Goal: Task Accomplishment & Management: Complete application form

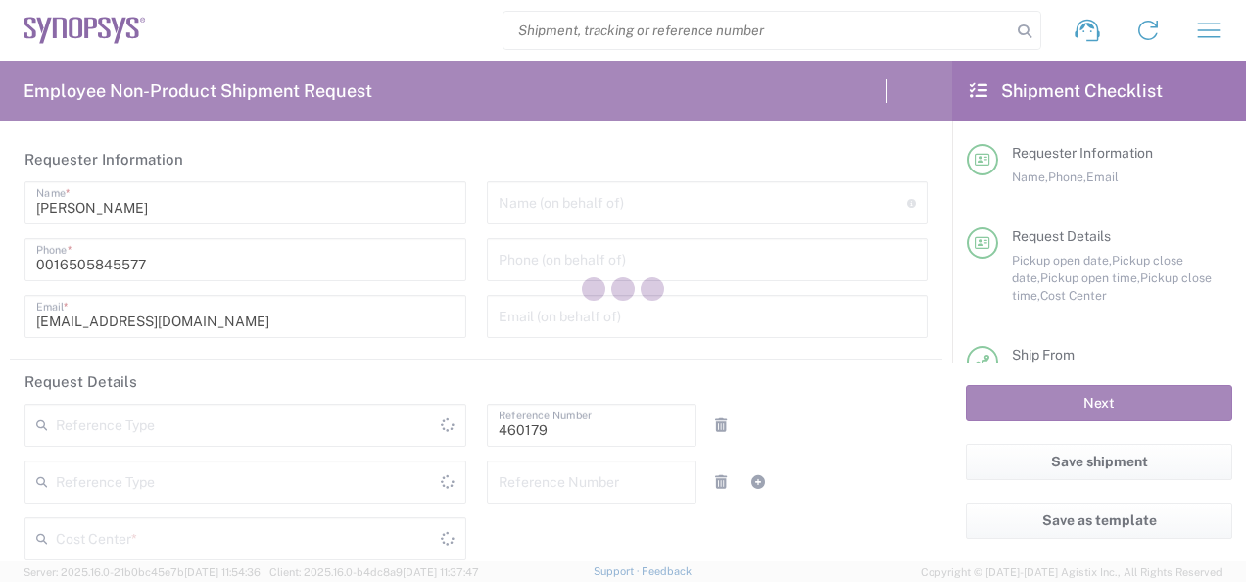
type input "Department"
type input "US01, SG, MSIP1, AE 460179"
type input "[GEOGRAPHIC_DATA]"
type input "Delivered at Place"
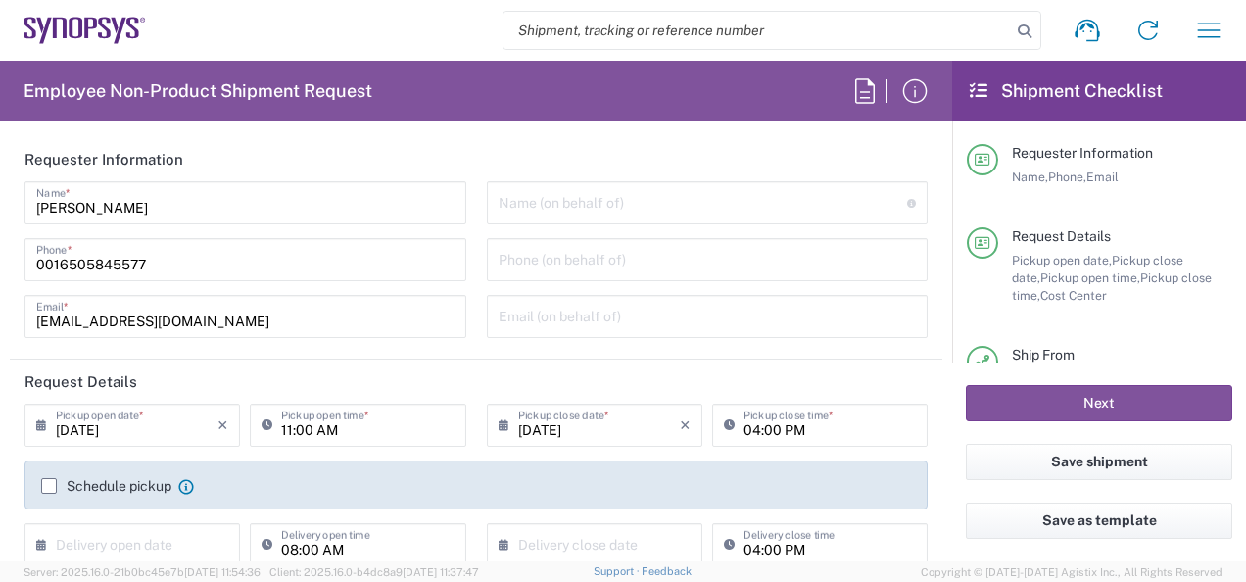
type input "[US_STATE]"
type input "[GEOGRAPHIC_DATA]"
type input "Headquarters USSV"
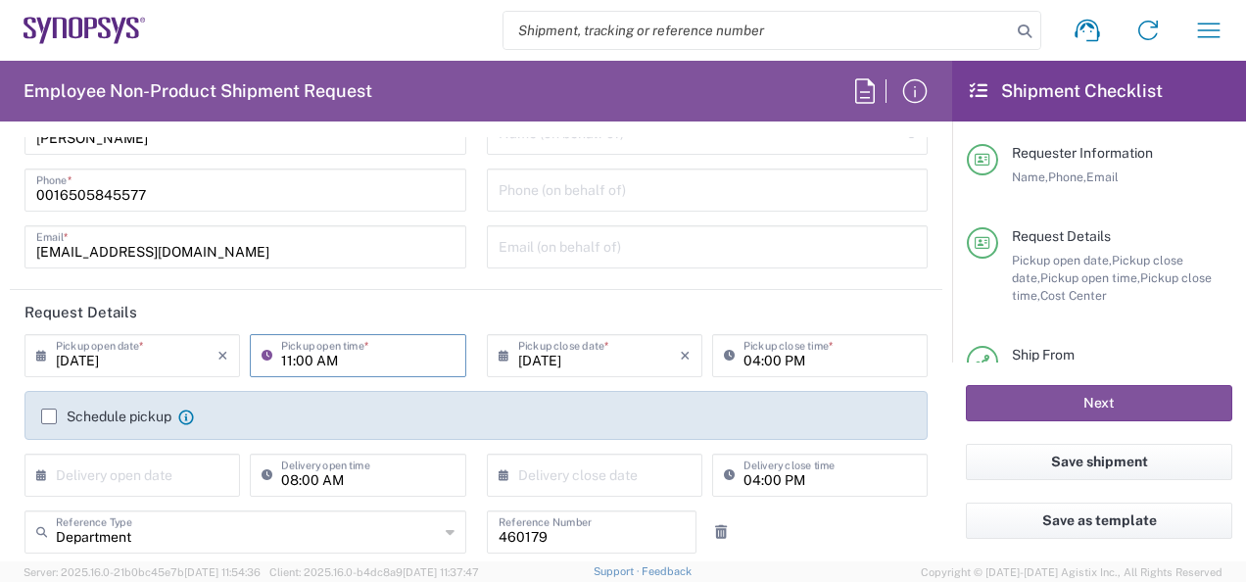
click at [350, 362] on input "11:00 AM" at bounding box center [367, 354] width 172 height 34
type input "1"
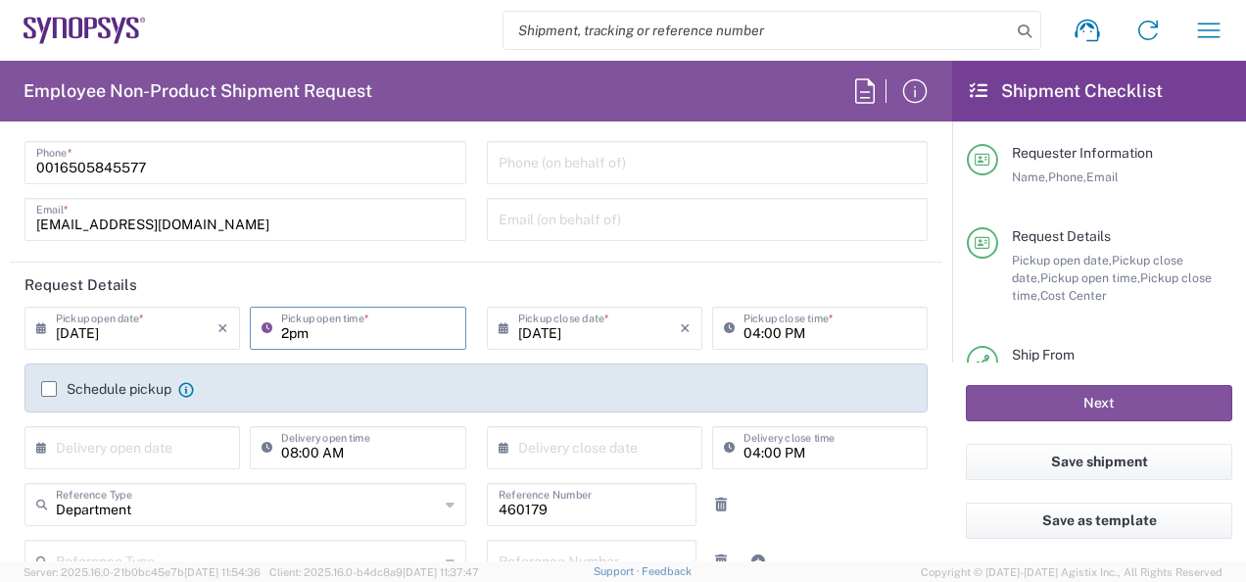
type input "2pm"
click at [48, 380] on div "Schedule pickup When scheduling a pickup please be sure to meet the following c…" at bounding box center [475, 387] width 903 height 49
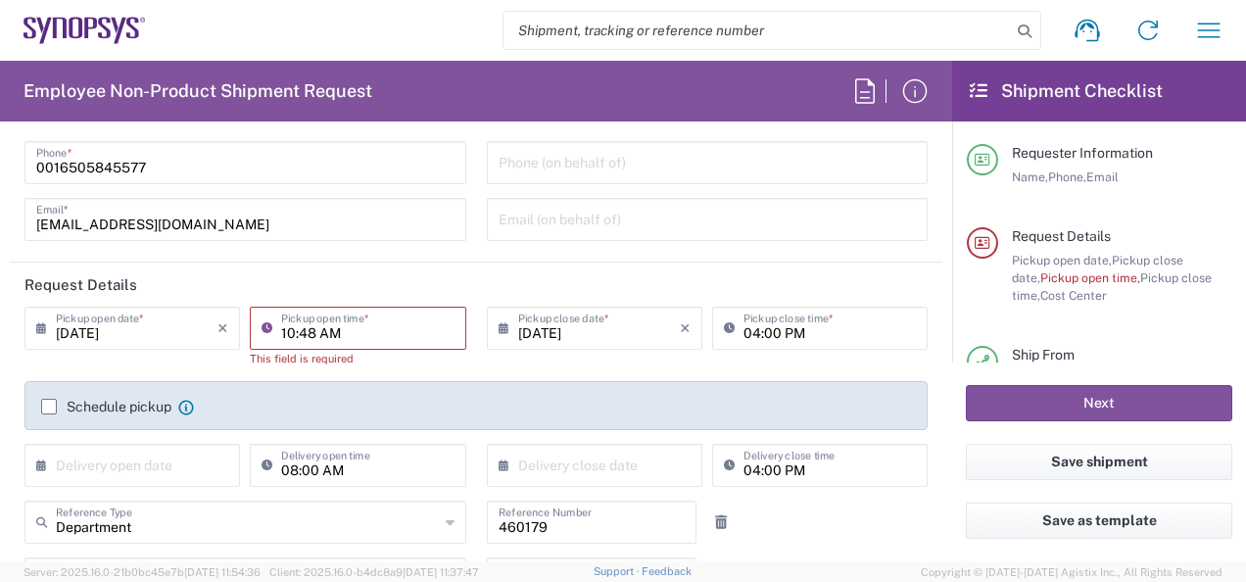
click at [304, 323] on input "10:48 AM" at bounding box center [367, 326] width 172 height 34
click at [357, 325] on input "10:48 AM" at bounding box center [367, 326] width 172 height 34
type input "1"
type input "1:30pm"
click at [769, 330] on input "04:00 PM" at bounding box center [829, 326] width 172 height 34
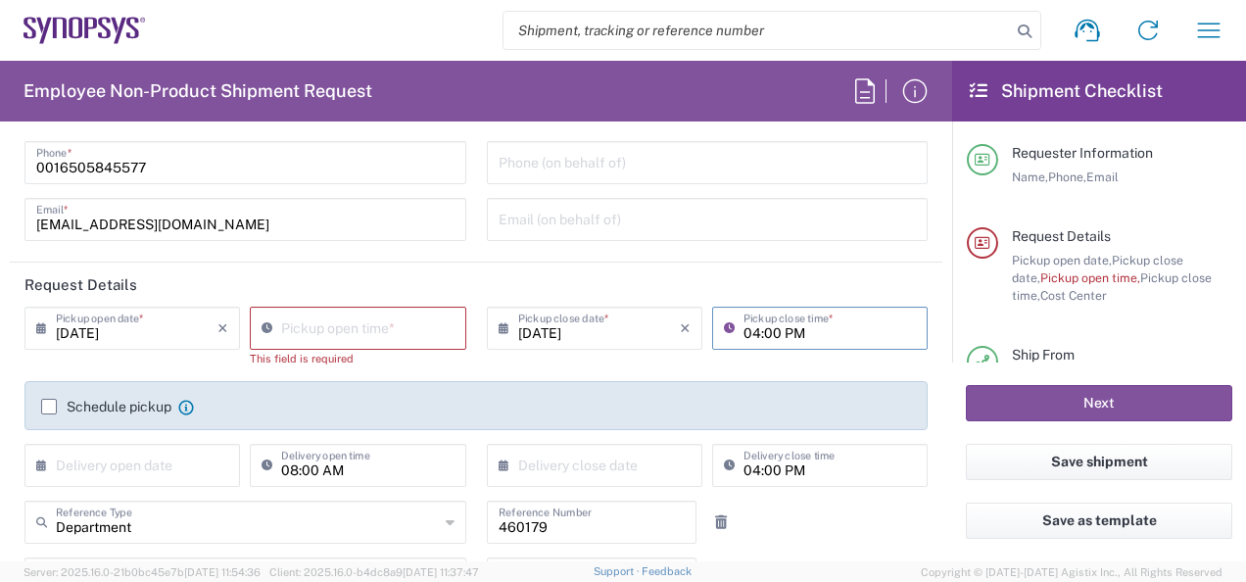
click at [748, 335] on input "04:00 PM" at bounding box center [829, 326] width 172 height 34
type input "03:00 PM"
click at [734, 390] on div "Schedule pickup When scheduling a pickup please be sure to meet the following c…" at bounding box center [475, 405] width 903 height 49
click at [327, 327] on input "10:48 AM" at bounding box center [367, 326] width 172 height 34
click at [345, 333] on input "10:48 AM" at bounding box center [367, 326] width 172 height 34
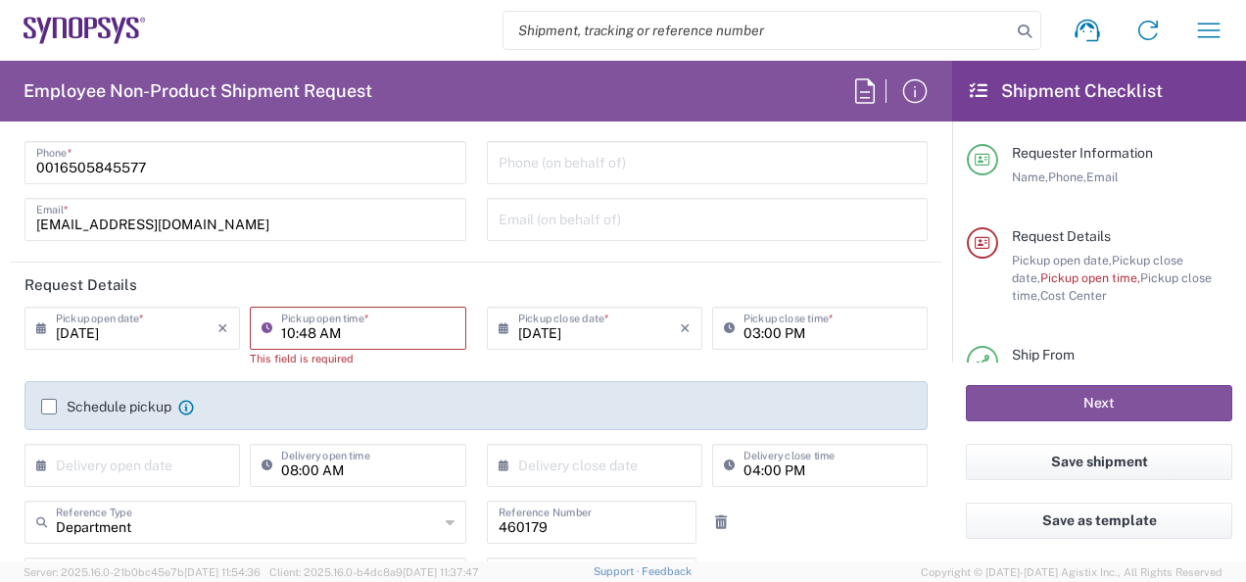
click at [310, 335] on input "10:48 AM" at bounding box center [367, 326] width 172 height 34
click at [335, 335] on input "1:00 AM" at bounding box center [367, 326] width 172 height 34
type input "01:00 PM"
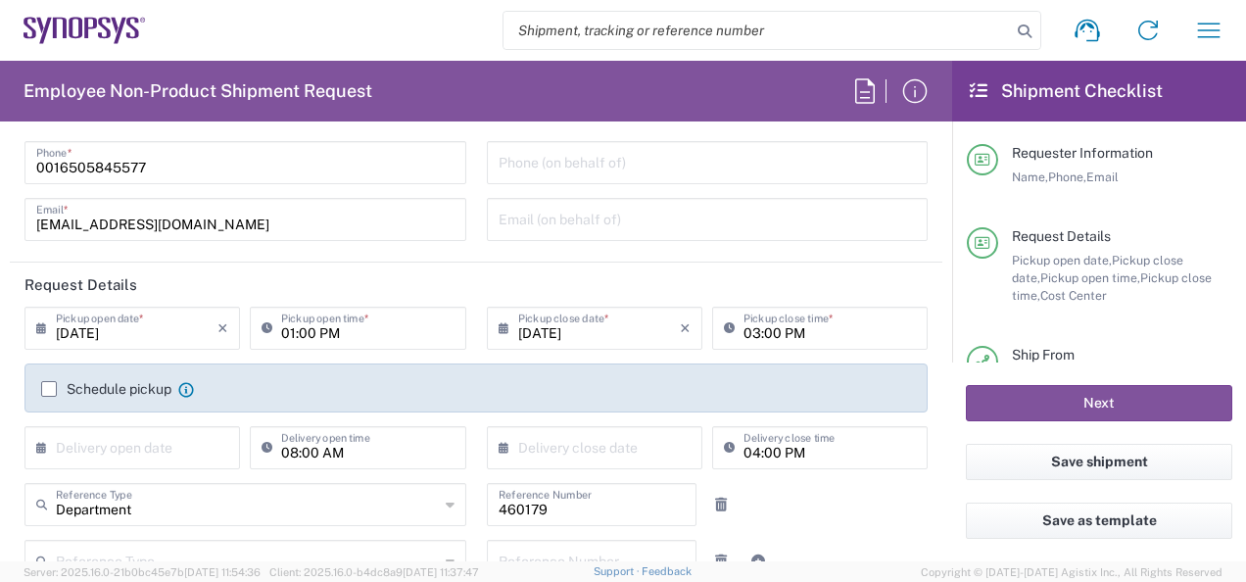
click at [371, 407] on div "Schedule pickup When scheduling a pickup please be sure to meet the following c…" at bounding box center [476, 395] width 890 height 31
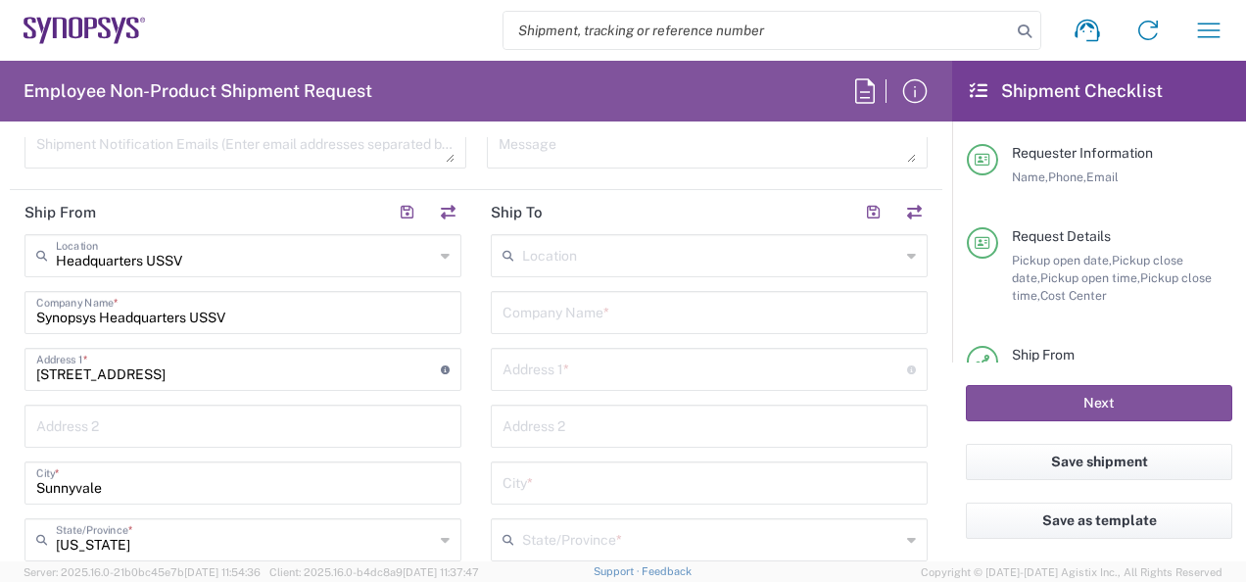
scroll to position [821, 0]
click at [523, 368] on input "text" at bounding box center [704, 366] width 404 height 34
paste input "[STREET_ADDRESS]"
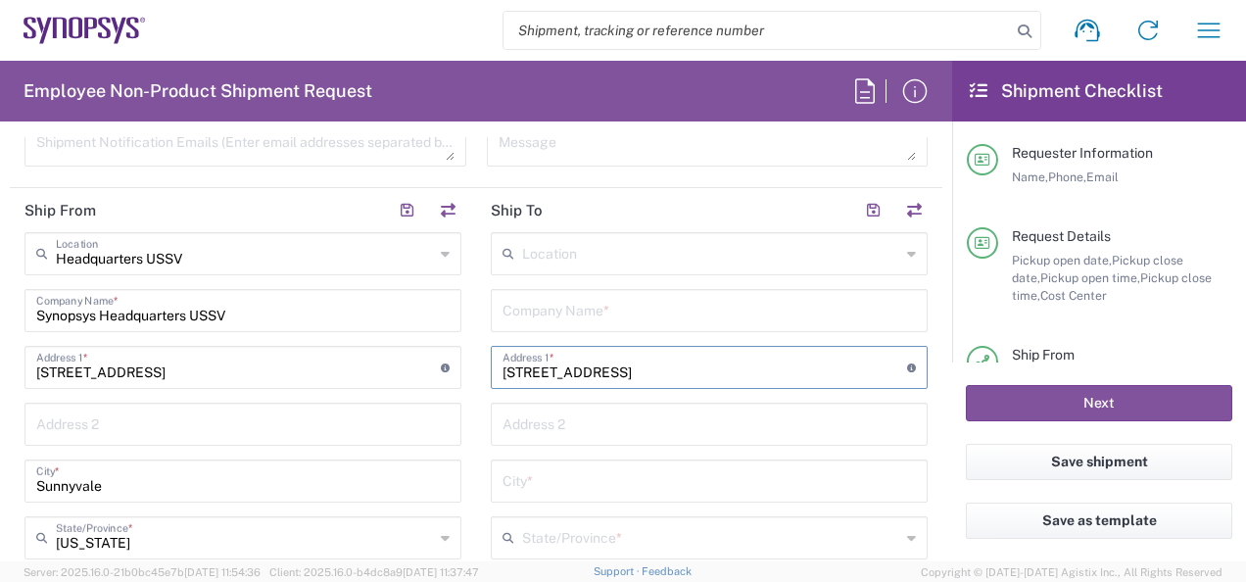
click at [523, 368] on input "[STREET_ADDRESS]" at bounding box center [704, 366] width 404 height 34
drag, startPoint x: 618, startPoint y: 364, endPoint x: 674, endPoint y: 377, distance: 57.3
click at [674, 377] on input "[STREET_ADDRESS]" at bounding box center [704, 366] width 404 height 34
type input "[STREET_ADDRESS]"
click at [609, 482] on input "text" at bounding box center [708, 479] width 413 height 34
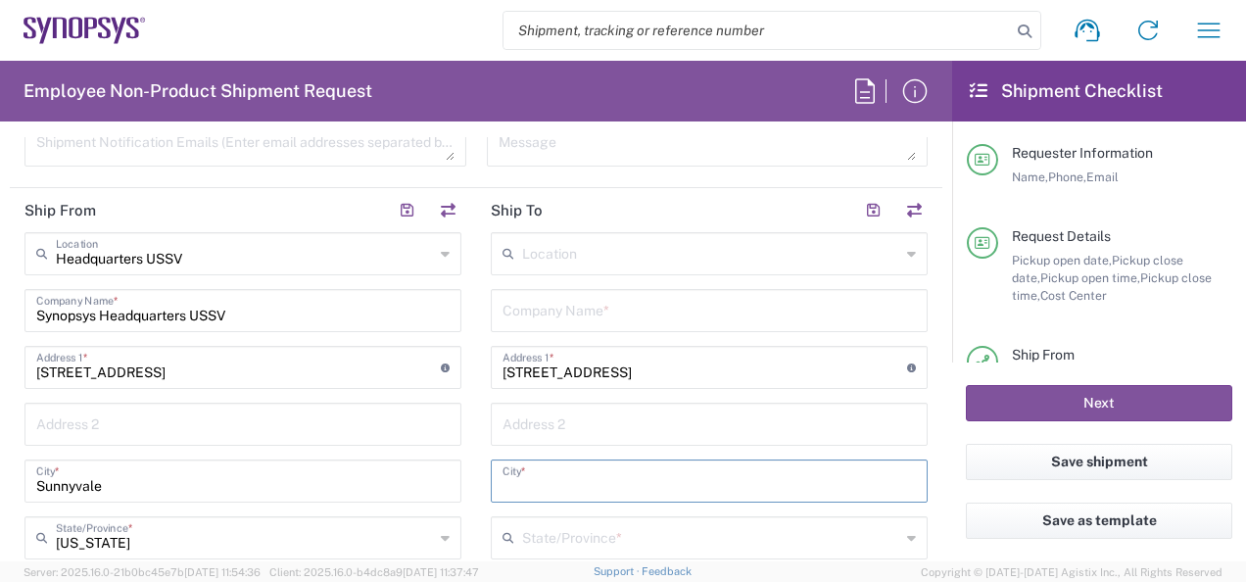
paste input "[GEOGRAPHIC_DATA][PERSON_NAME]"
type input "[GEOGRAPHIC_DATA][PERSON_NAME]"
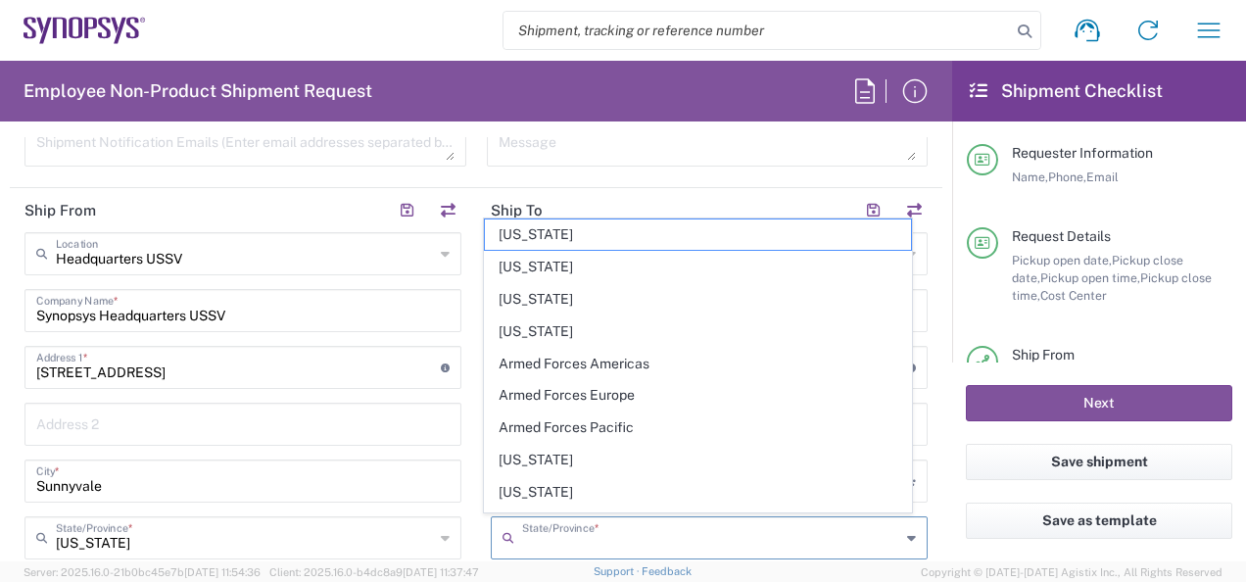
click at [529, 548] on input "text" at bounding box center [711, 536] width 378 height 34
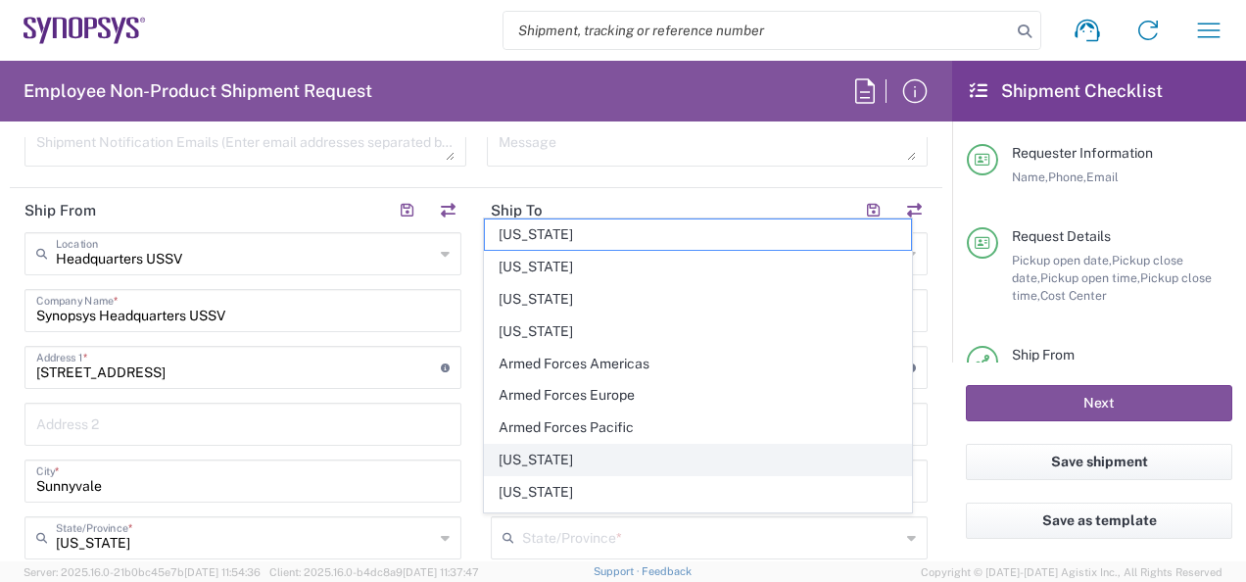
click at [539, 460] on span "[US_STATE]" at bounding box center [697, 460] width 425 height 30
type input "[US_STATE]"
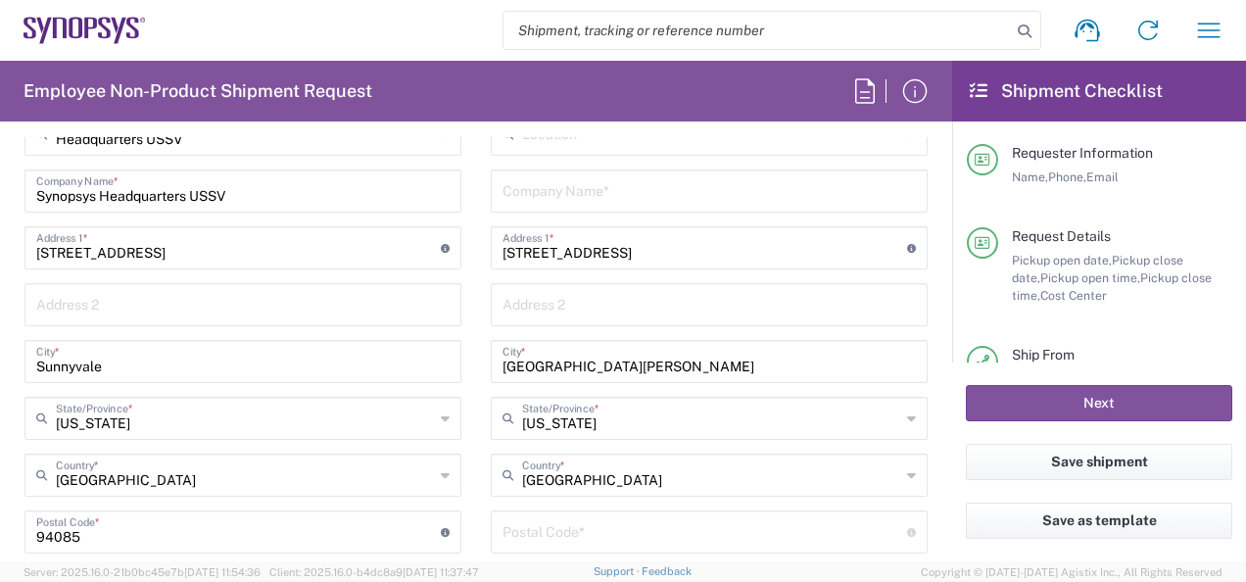
scroll to position [950, 0]
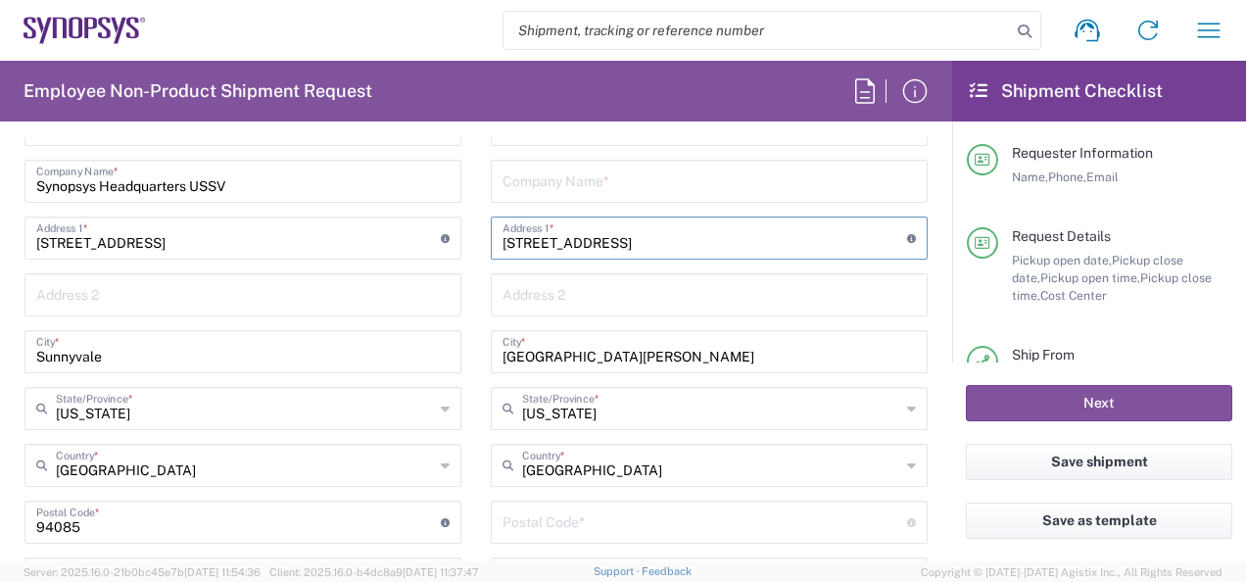
drag, startPoint x: 647, startPoint y: 241, endPoint x: 687, endPoint y: 241, distance: 39.2
click at [687, 241] on input "[STREET_ADDRESS]" at bounding box center [704, 236] width 404 height 34
type input "[STREET_ADDRESS]"
click at [544, 517] on input "undefined" at bounding box center [704, 520] width 404 height 34
paste input "95138"
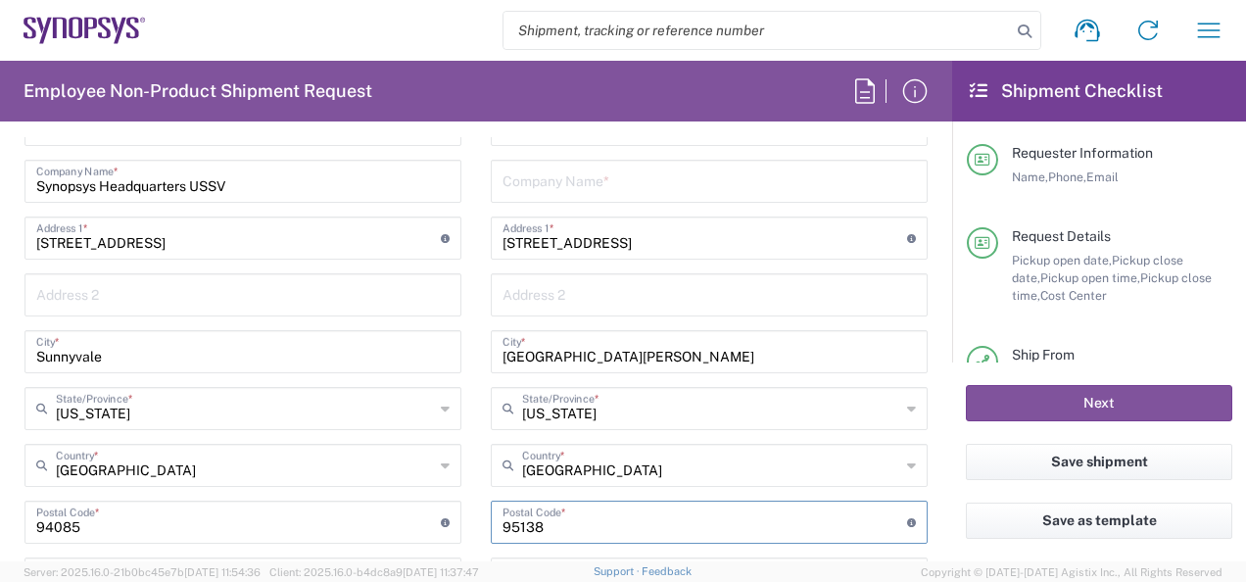
type input "95138"
click at [659, 245] on input "[STREET_ADDRESS]" at bounding box center [704, 236] width 404 height 34
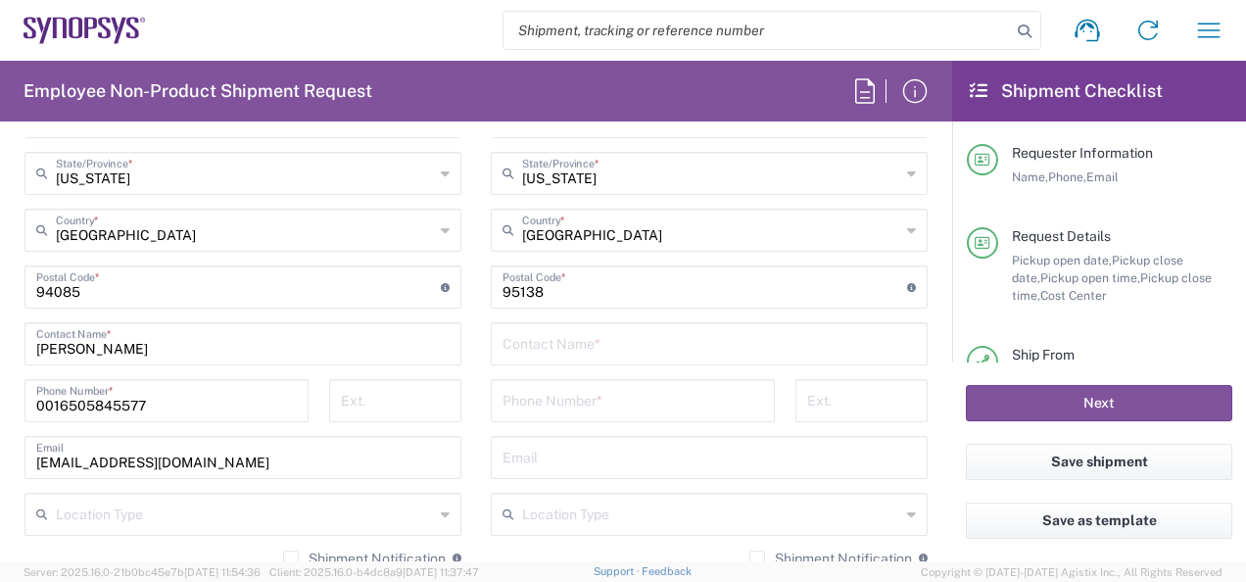
scroll to position [1187, 0]
type input "[STREET_ADDRESS]"
click at [546, 343] on input "text" at bounding box center [708, 340] width 413 height 34
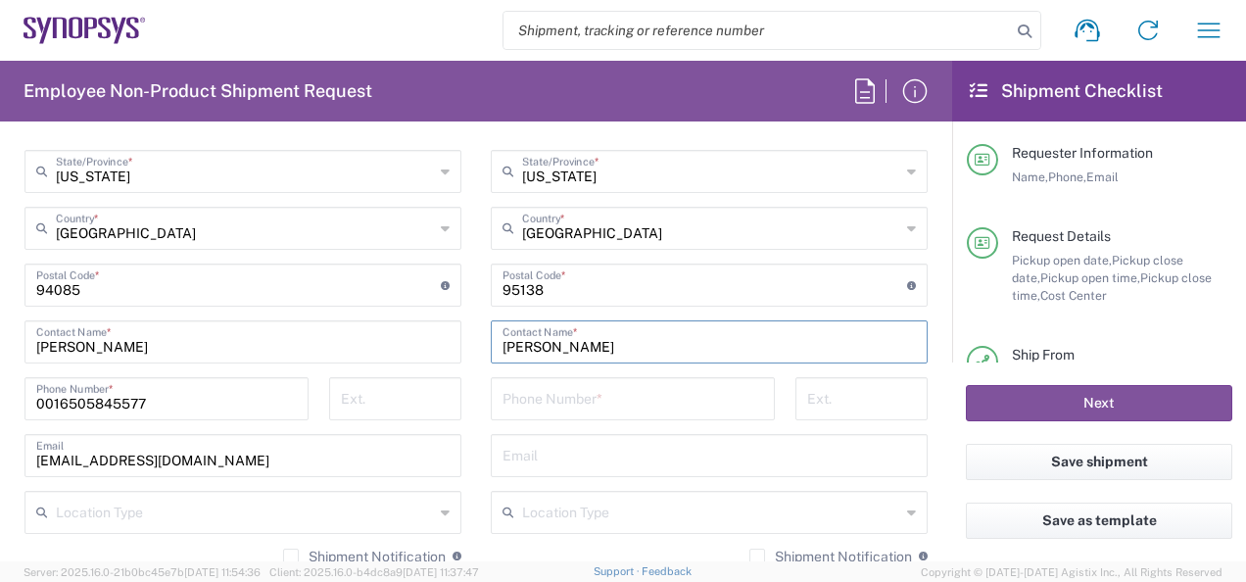
type input "[PERSON_NAME]"
click at [529, 404] on input "tel" at bounding box center [632, 397] width 261 height 34
type input "4087504228"
click at [434, 465] on input "[EMAIL_ADDRESS][DOMAIN_NAME]" at bounding box center [242, 454] width 413 height 34
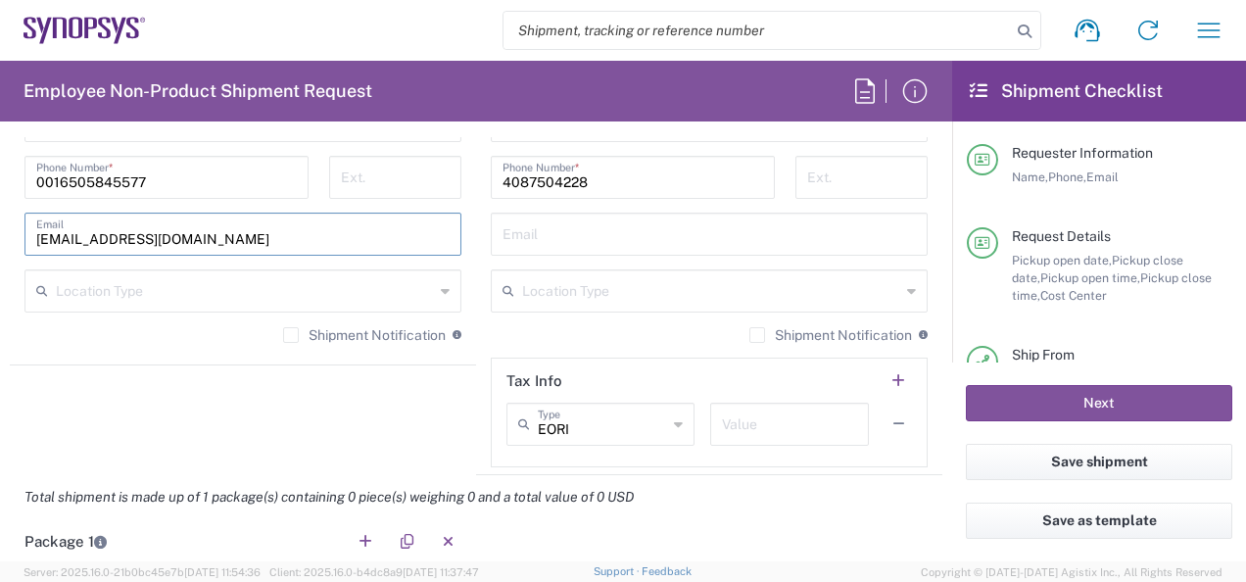
scroll to position [1416, 0]
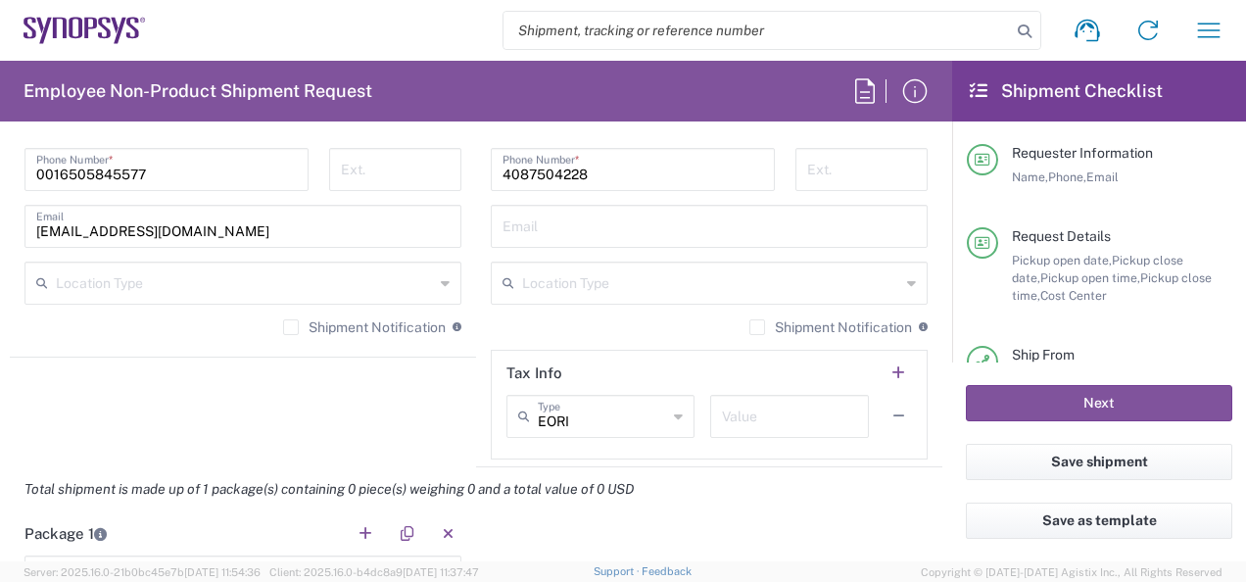
click at [456, 446] on agx-shipment-stop-widget "Ship From Headquarters USSV Location Headquarters [GEOGRAPHIC_DATA] Agrate Bria…" at bounding box center [243, 30] width 466 height 875
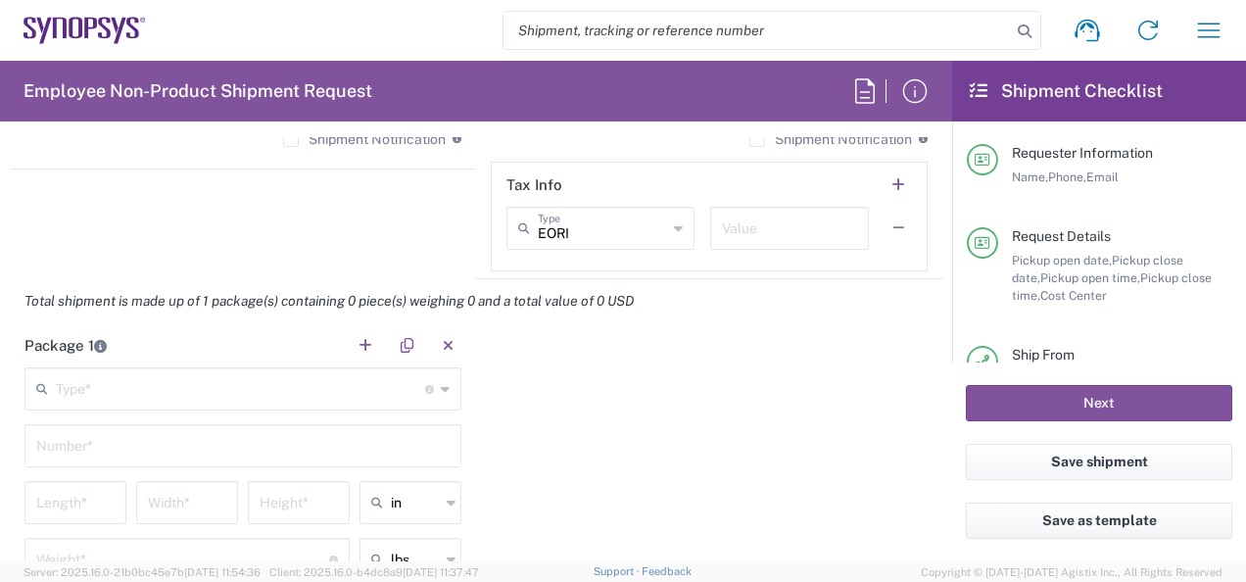
scroll to position [1673, 0]
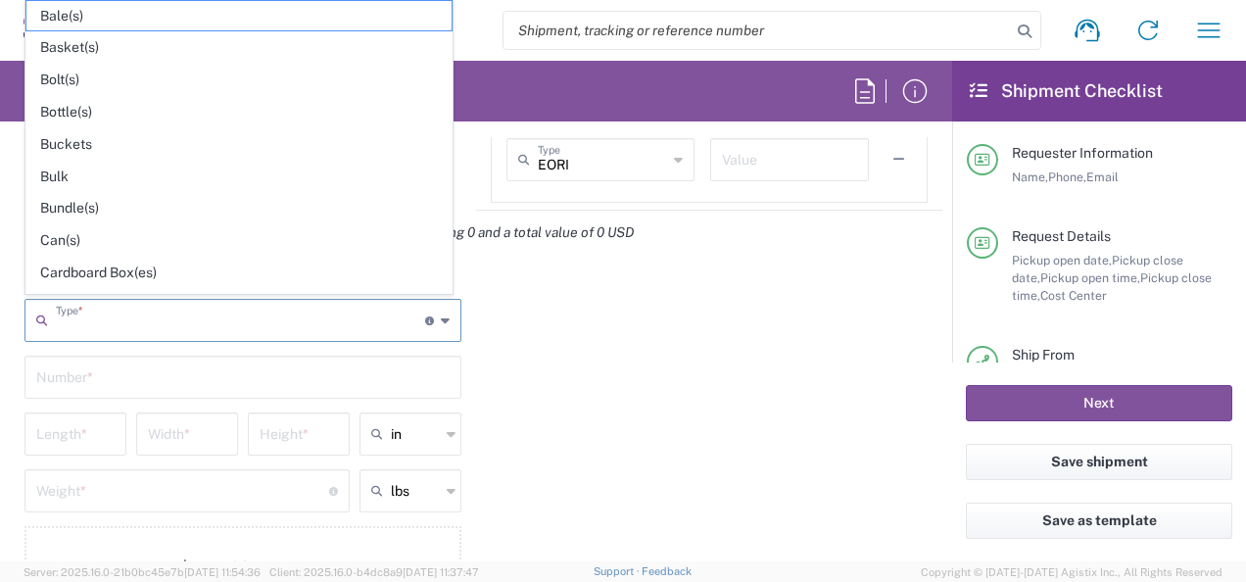
click at [344, 309] on input "text" at bounding box center [240, 319] width 369 height 34
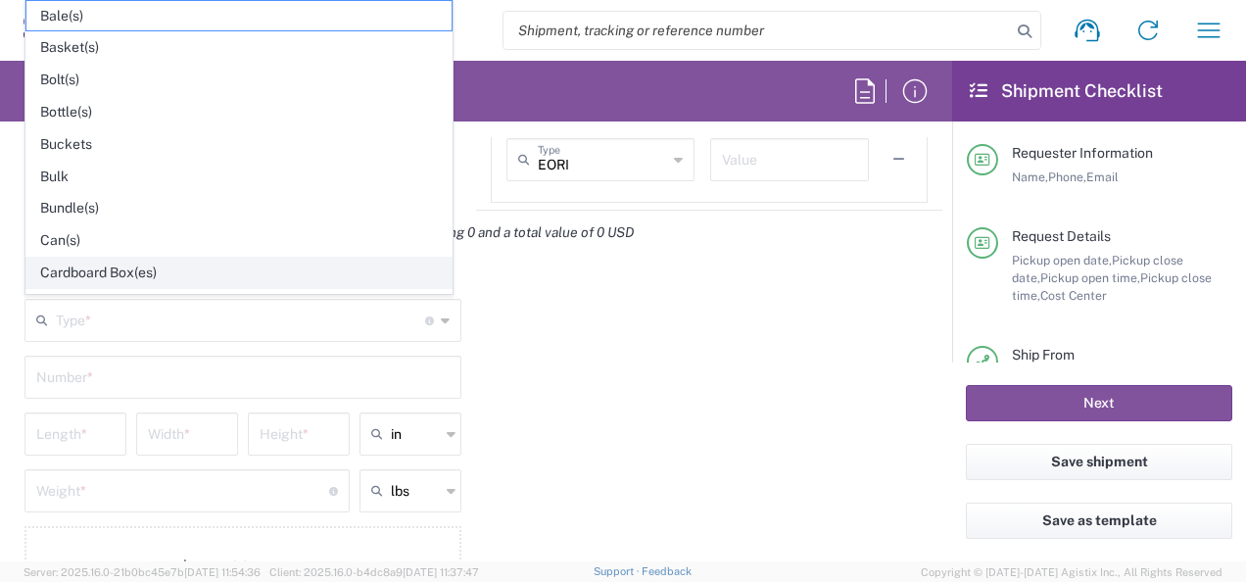
click at [139, 270] on span "Cardboard Box(es)" at bounding box center [238, 273] width 425 height 30
type input "Cardboard Box(es)"
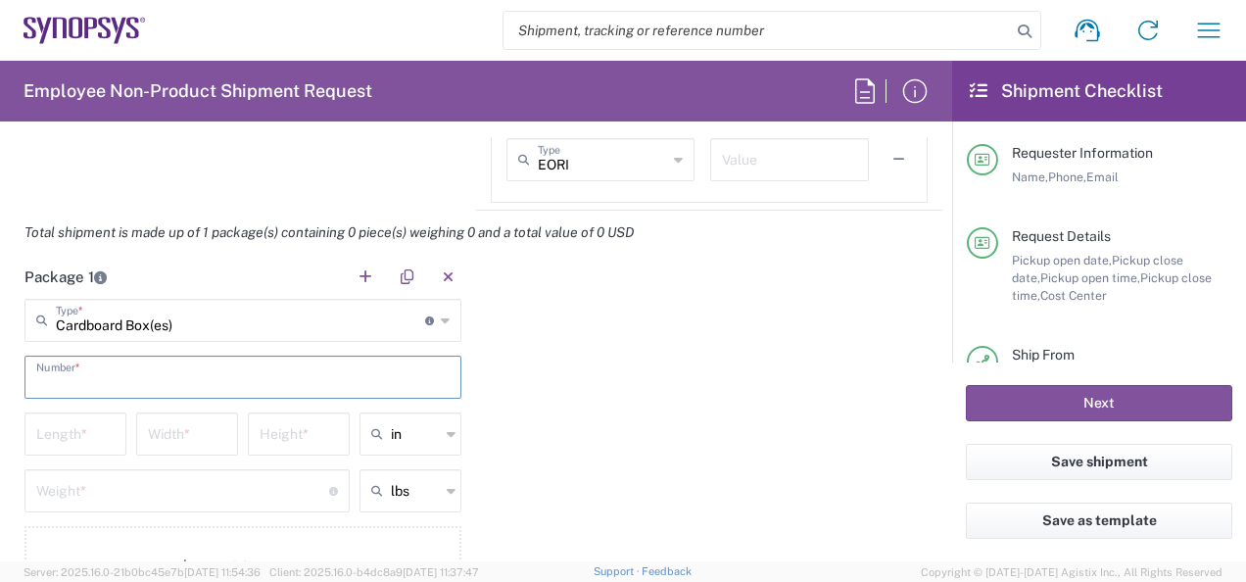
click at [152, 377] on input "text" at bounding box center [242, 375] width 413 height 34
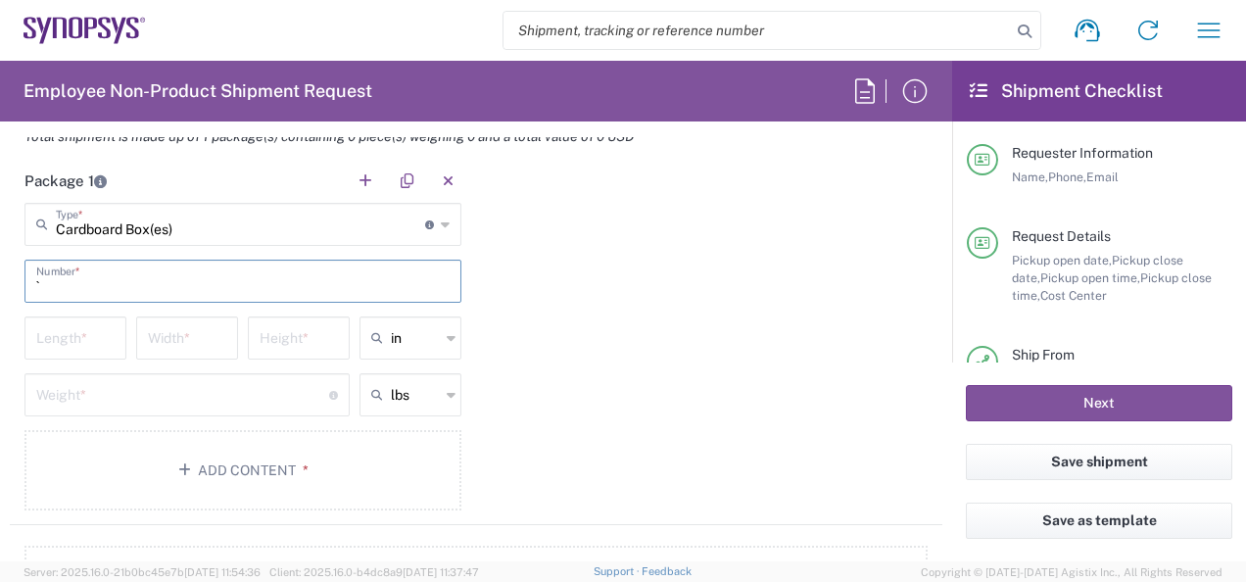
scroll to position [1768, 0]
type input "`1"
click at [73, 341] on input "number" at bounding box center [75, 337] width 78 height 34
